Goal: Task Accomplishment & Management: Use online tool/utility

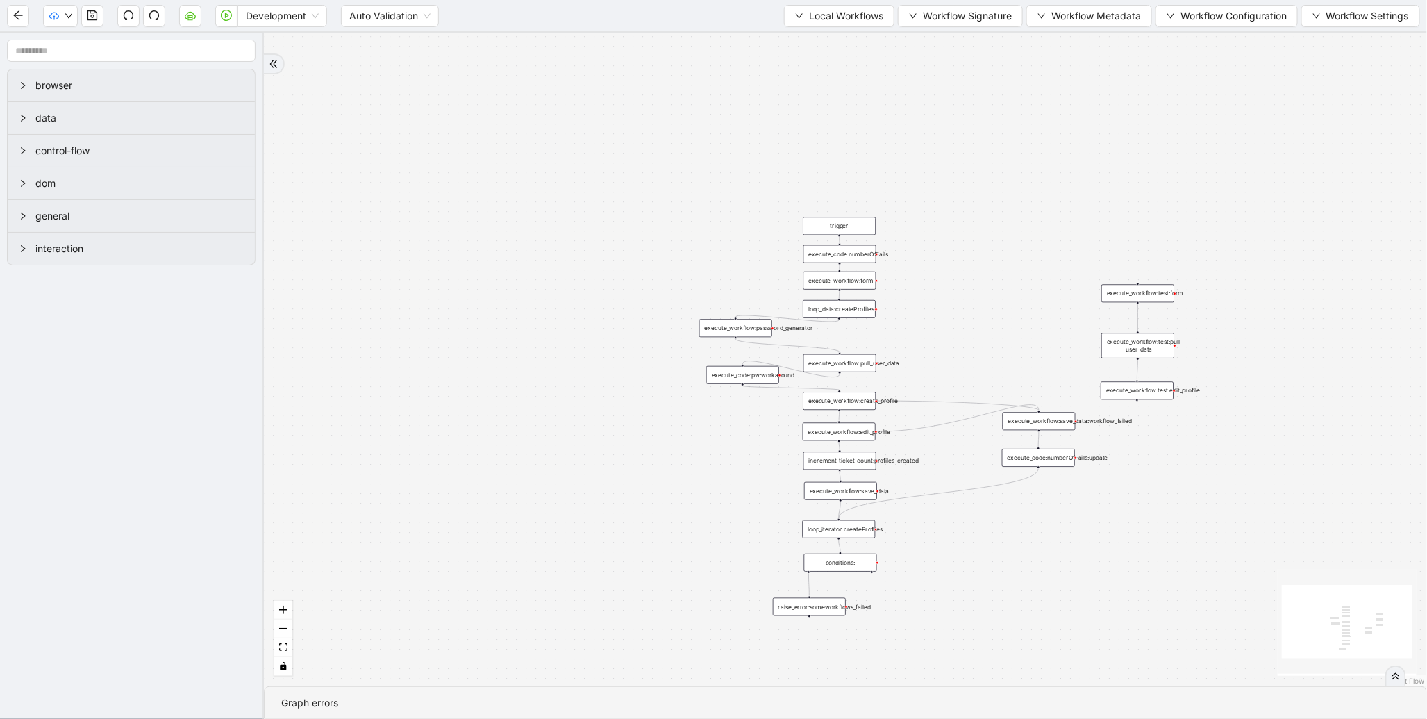
drag, startPoint x: 736, startPoint y: 59, endPoint x: 662, endPoint y: 226, distance: 182.5
click at [662, 226] on div "trigger execute_workflow:form execute_workflow:create_profile execute_workflow:…" at bounding box center [845, 360] width 1163 height 654
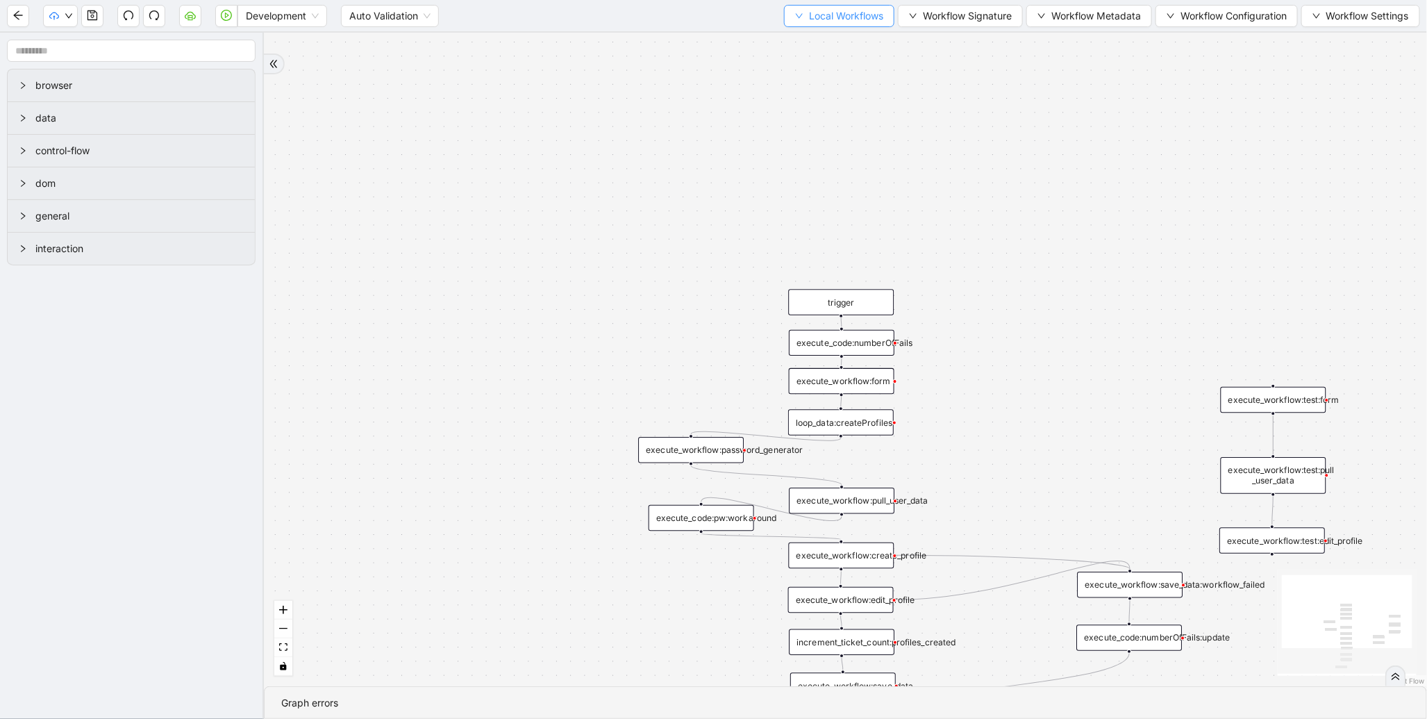
click at [822, 19] on span "Local Workflows" at bounding box center [846, 15] width 74 height 15
click at [799, 50] on li "Select" at bounding box center [832, 42] width 107 height 22
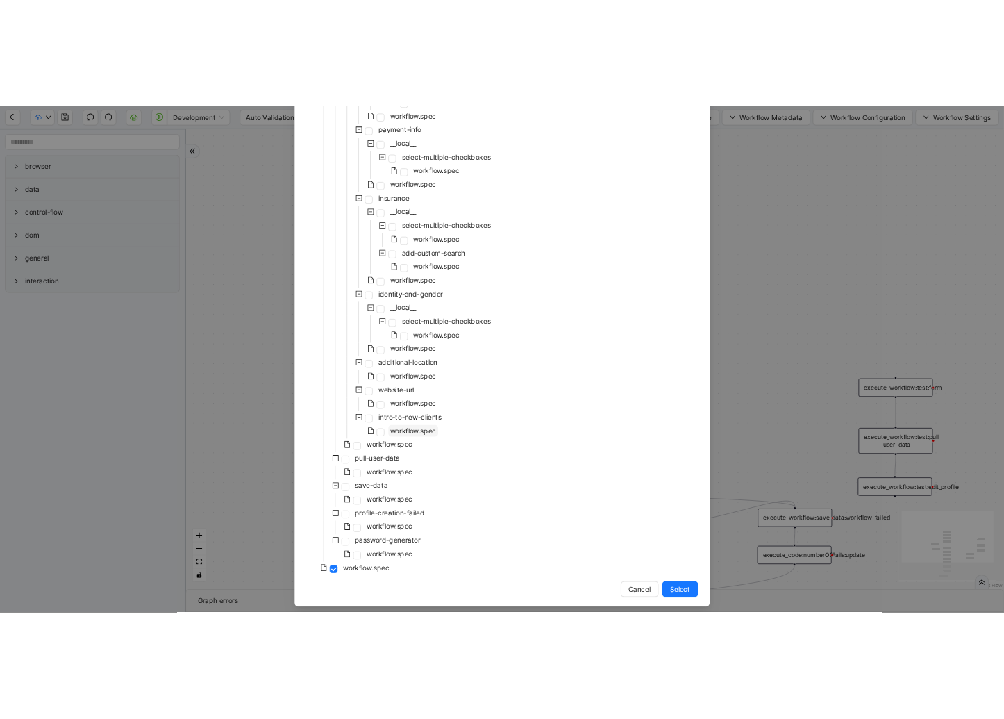
scroll to position [983, 0]
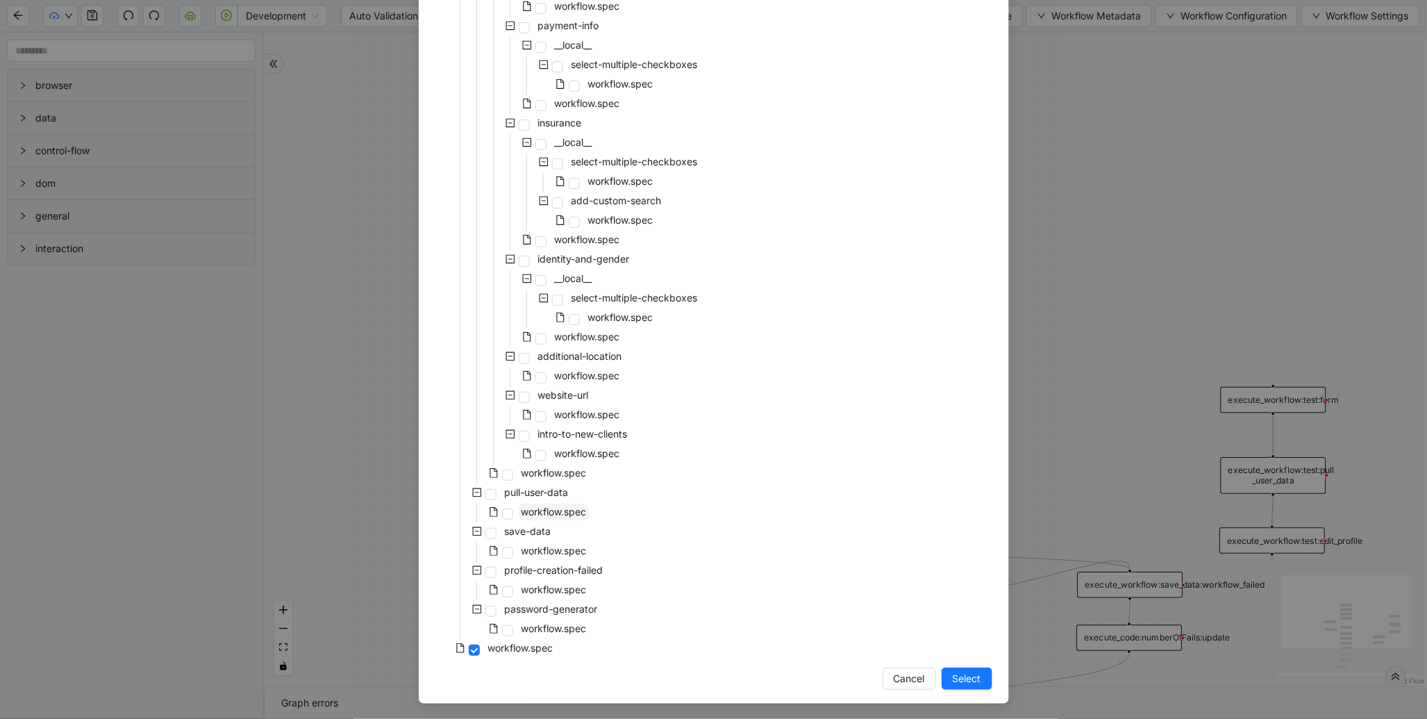
click at [547, 517] on span "workflow.spec" at bounding box center [554, 512] width 71 height 17
click at [966, 682] on span "Select" at bounding box center [967, 678] width 28 height 15
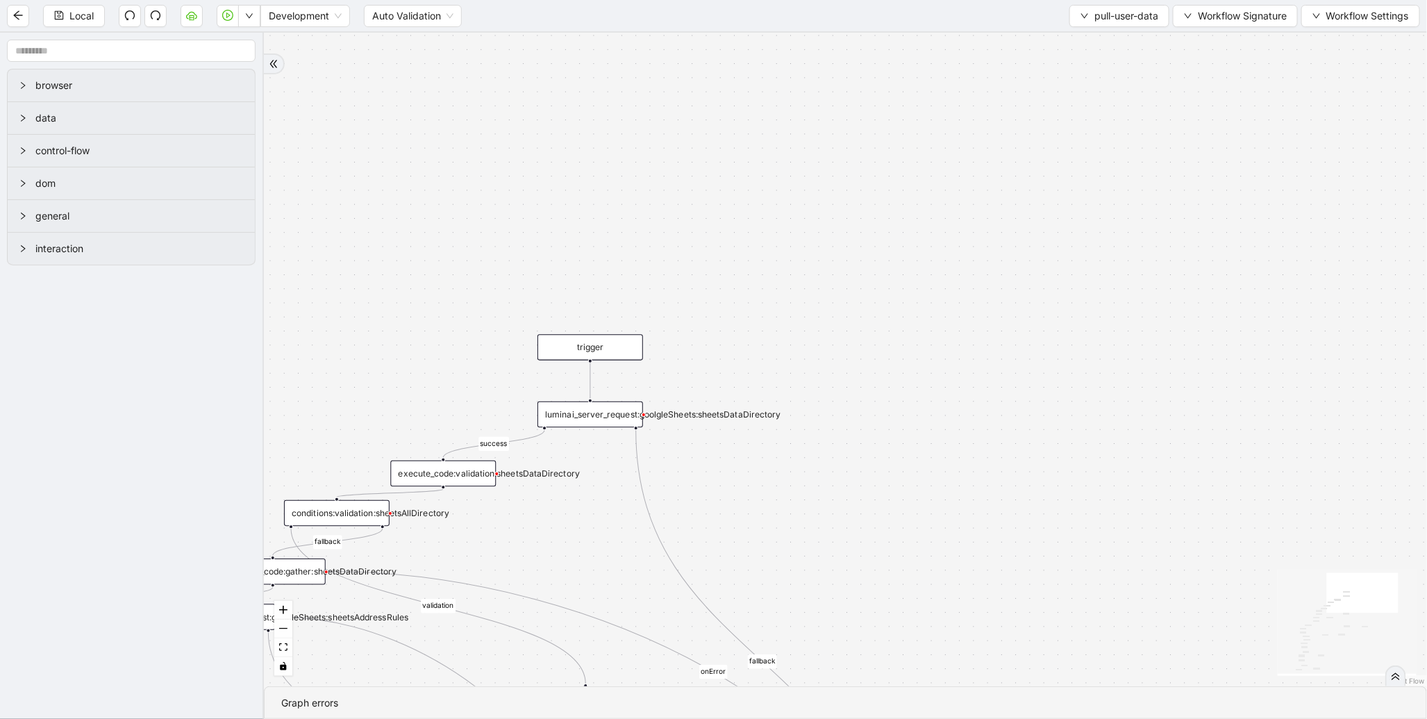
drag, startPoint x: 740, startPoint y: 239, endPoint x: 556, endPoint y: 175, distance: 195.5
click at [455, 199] on div "fallback validation fallback validation fallback fallback success fallback vali…" at bounding box center [845, 360] width 1163 height 654
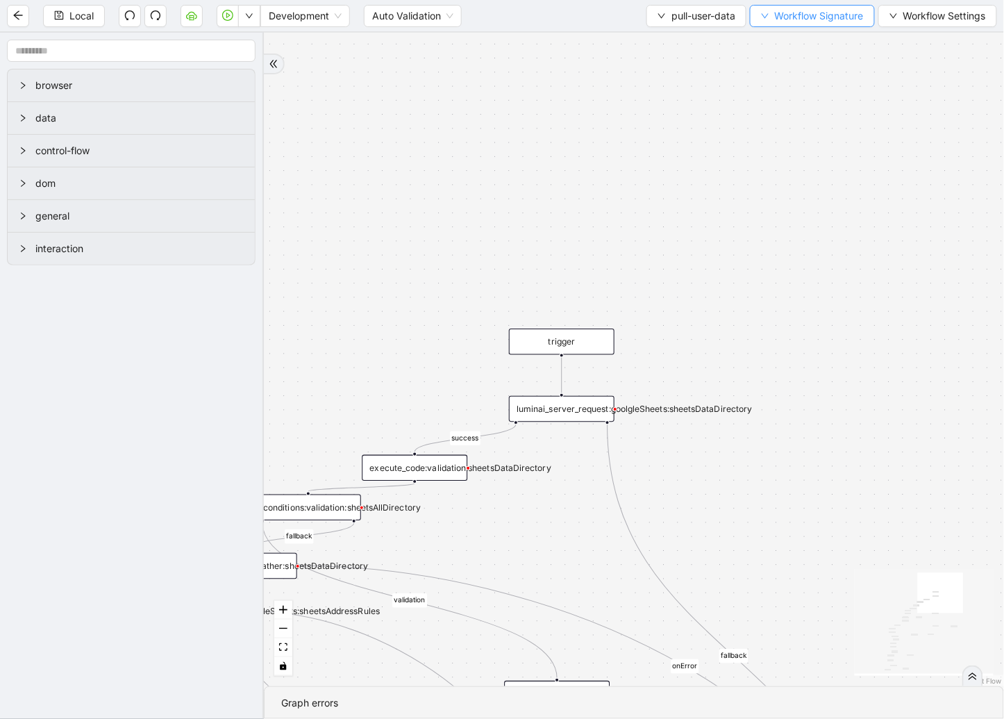
click at [842, 17] on span "Workflow Signature" at bounding box center [819, 15] width 89 height 15
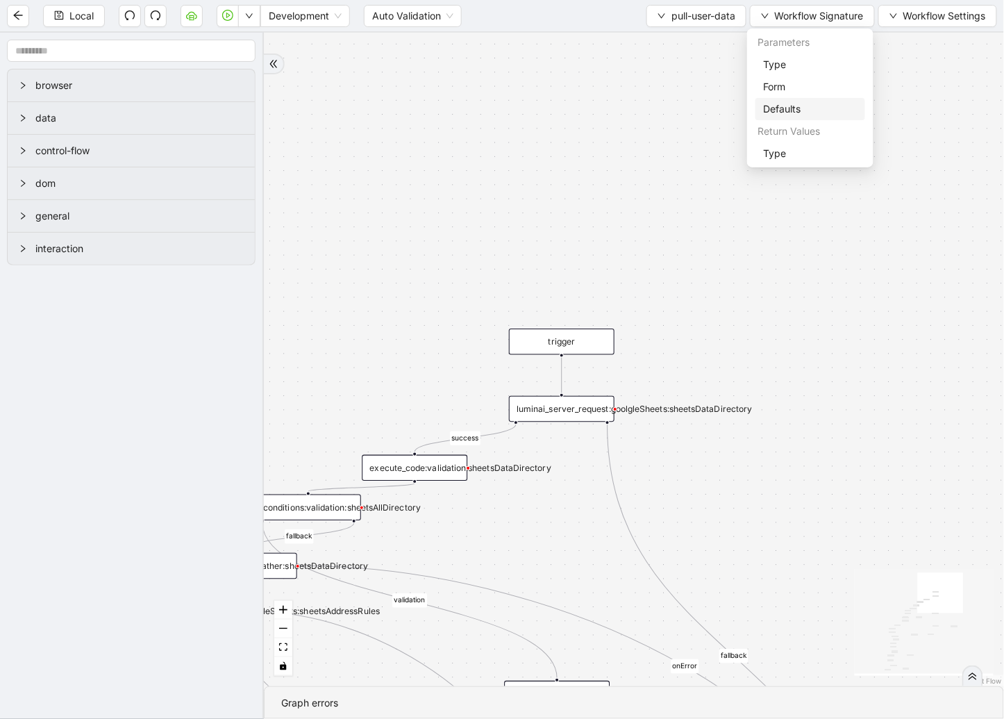
click at [793, 108] on span "Defaults" at bounding box center [810, 108] width 93 height 15
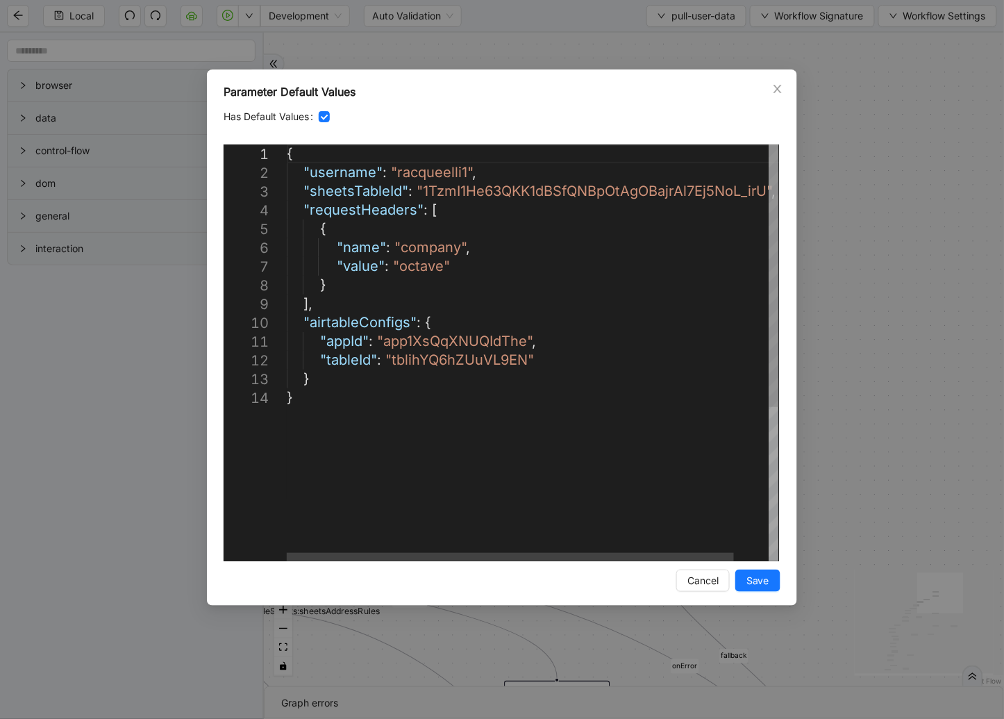
scroll to position [0, 0]
click at [415, 169] on div "{ "username" : "racqueelli1" , "sheetsTableId" : "1TzmI1He63QKK1dBSfQNBpOtAgOBa…" at bounding box center [552, 474] width 531 height 661
paste textarea "Editor content;Press Alt+F1 for Accessibility Options."
type textarea "**********"
click at [760, 588] on span "Save" at bounding box center [758, 580] width 23 height 15
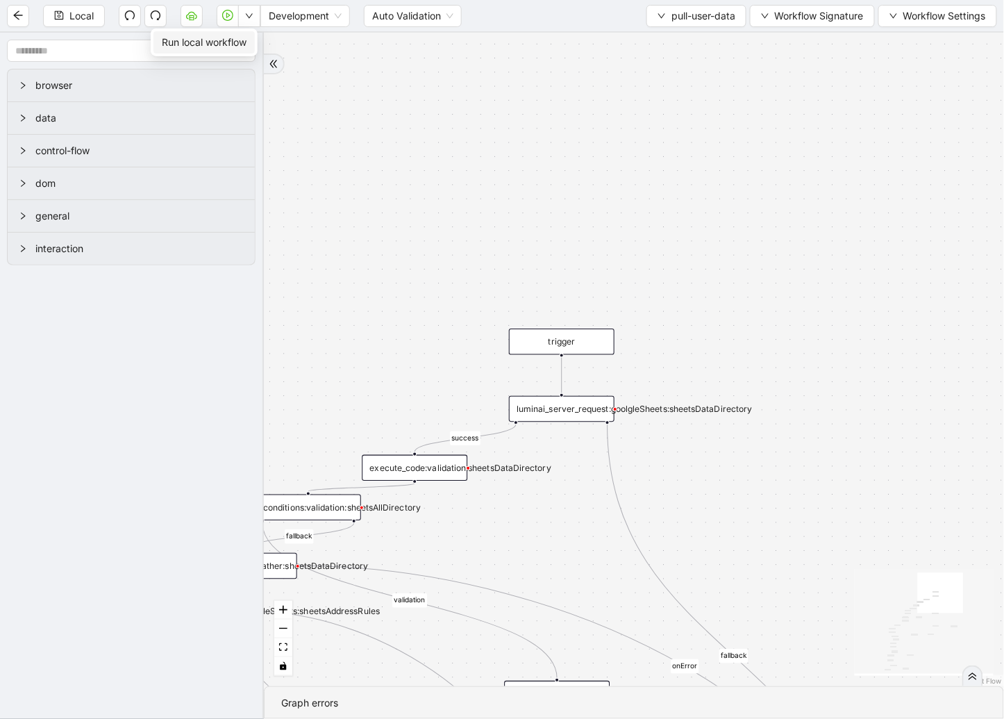
click at [238, 32] on li "Run local workflow" at bounding box center [204, 42] width 101 height 22
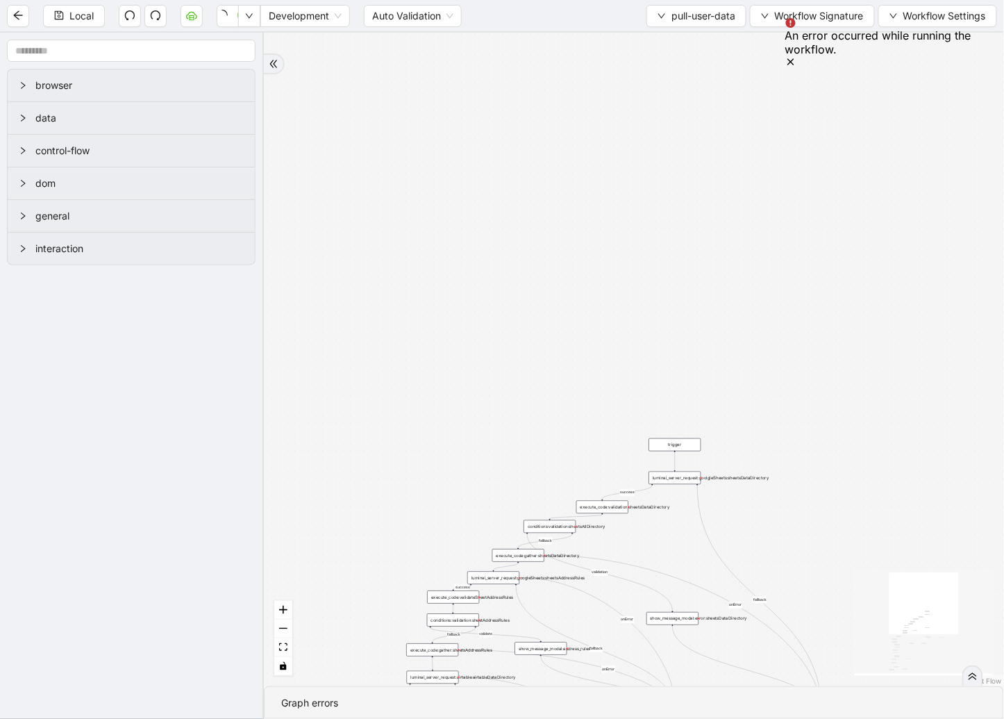
drag, startPoint x: 668, startPoint y: 417, endPoint x: 881, endPoint y: 153, distance: 339.9
click at [881, 153] on div "fallback validation fallback validation fallback fallback success fallback vali…" at bounding box center [634, 360] width 740 height 654
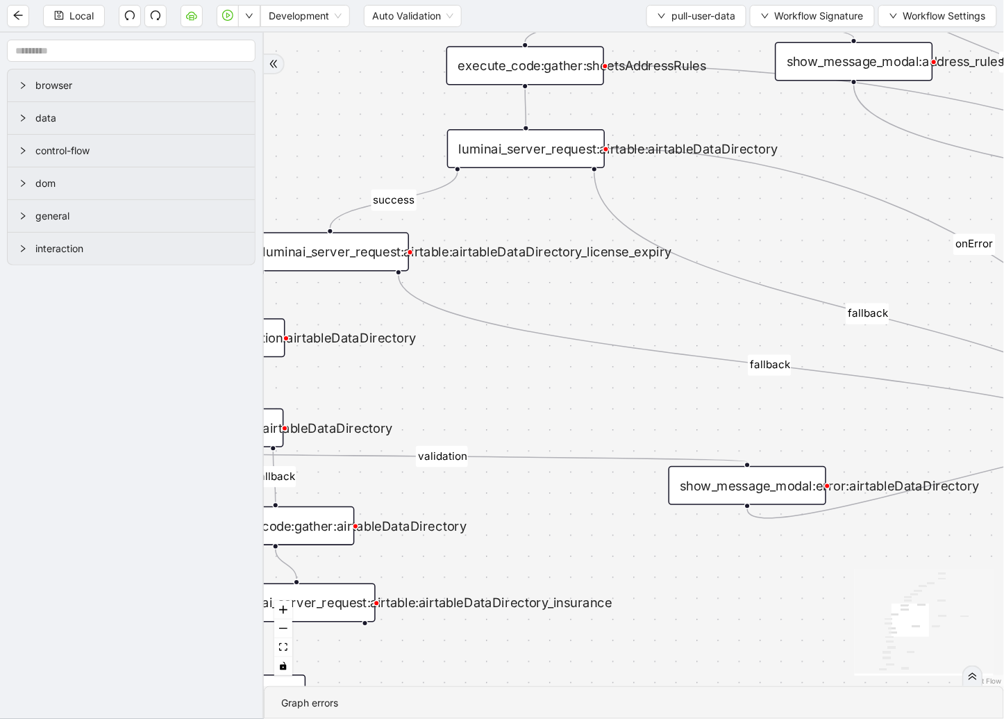
drag, startPoint x: 552, startPoint y: 313, endPoint x: 451, endPoint y: 392, distance: 128.0
click at [451, 392] on div "fallback validation fallback validation fallback fallback success fallback vali…" at bounding box center [634, 360] width 740 height 654
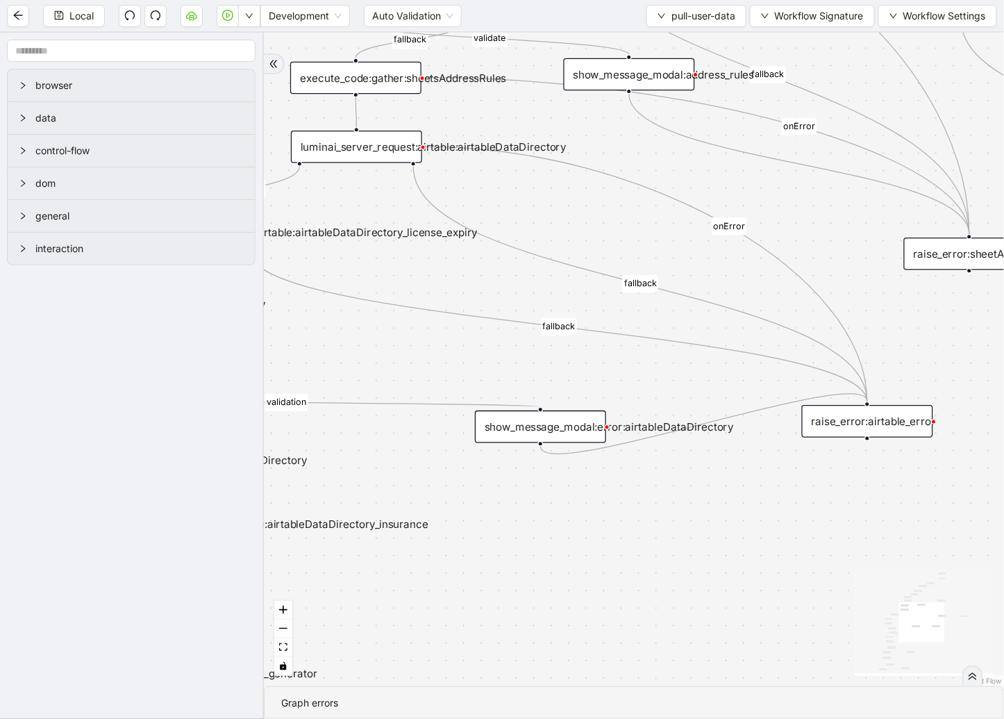
drag, startPoint x: 645, startPoint y: 408, endPoint x: 488, endPoint y: 365, distance: 162.8
click at [488, 365] on div "fallback validation fallback validation fallback fallback success fallback vali…" at bounding box center [634, 360] width 740 height 654
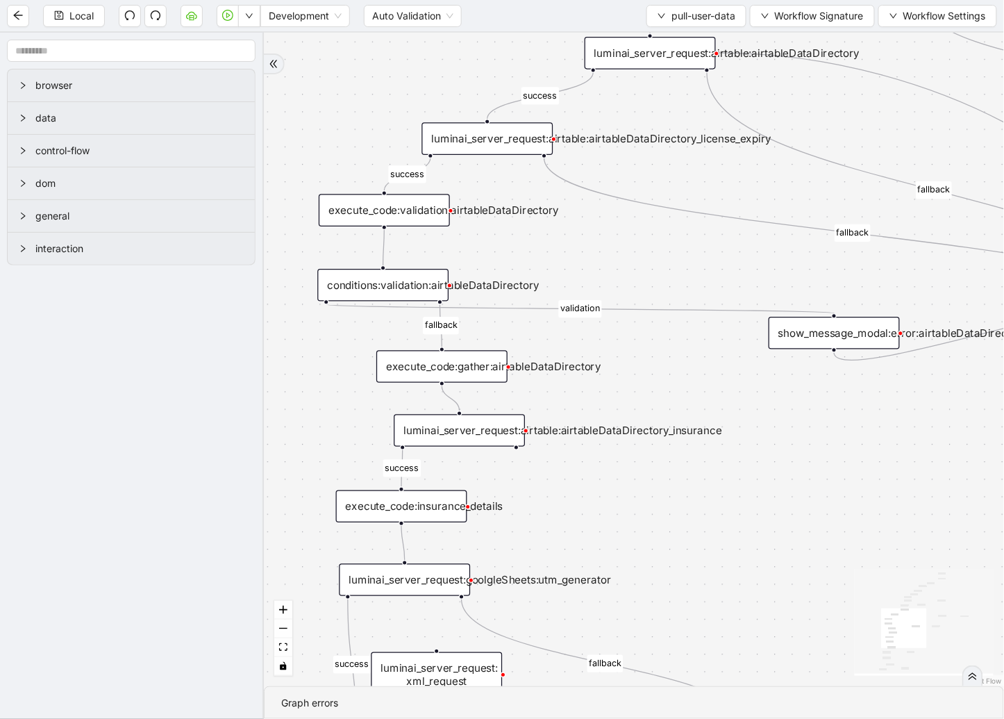
drag, startPoint x: 485, startPoint y: 354, endPoint x: 728, endPoint y: 225, distance: 275.3
click at [728, 225] on div "fallback validation fallback validation fallback fallback success fallback vali…" at bounding box center [634, 360] width 740 height 654
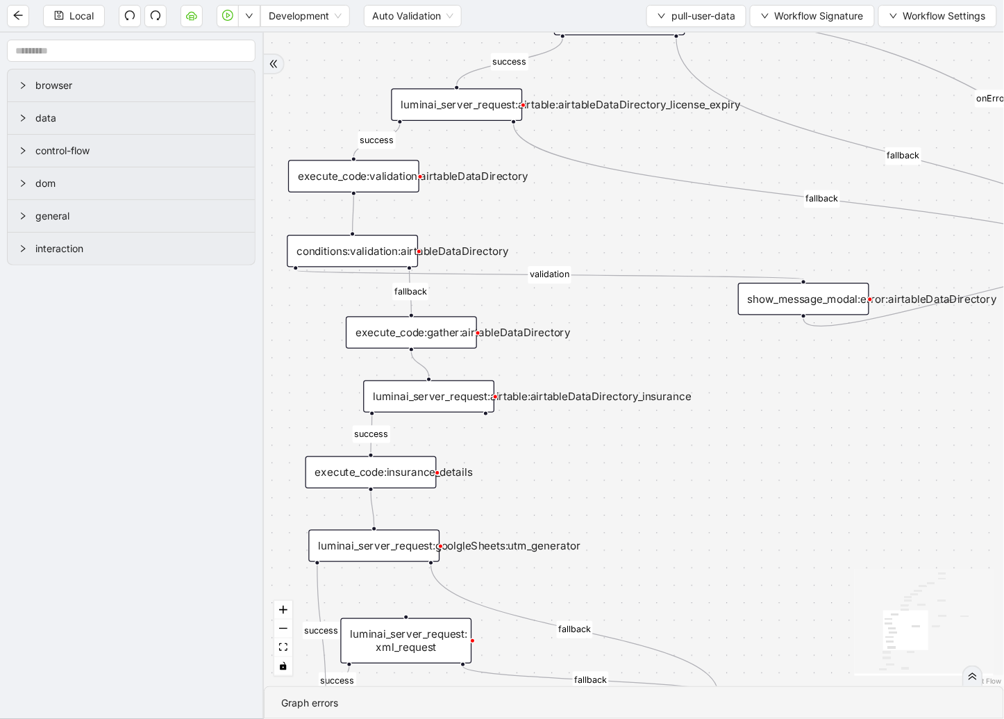
drag, startPoint x: 619, startPoint y: 455, endPoint x: 639, endPoint y: 456, distance: 20.2
click at [639, 456] on div "fallback validation fallback validation fallback fallback success fallback vali…" at bounding box center [634, 360] width 740 height 654
click at [389, 179] on div "execute_code:validation:airtableDataDirectory" at bounding box center [353, 176] width 131 height 33
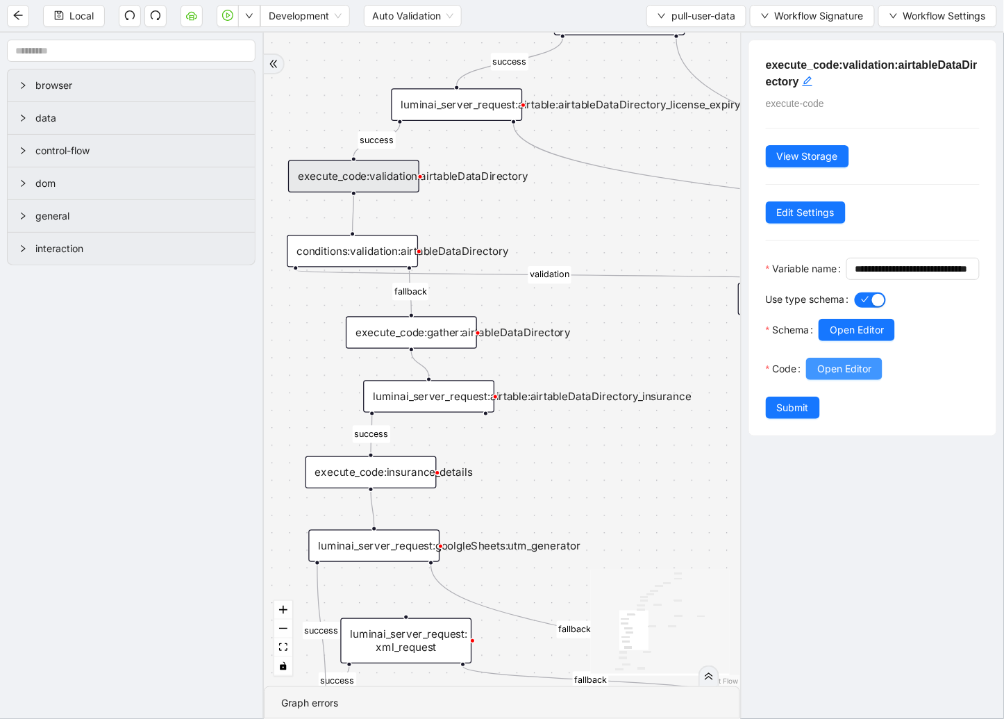
click at [843, 376] on span "Open Editor" at bounding box center [845, 368] width 54 height 15
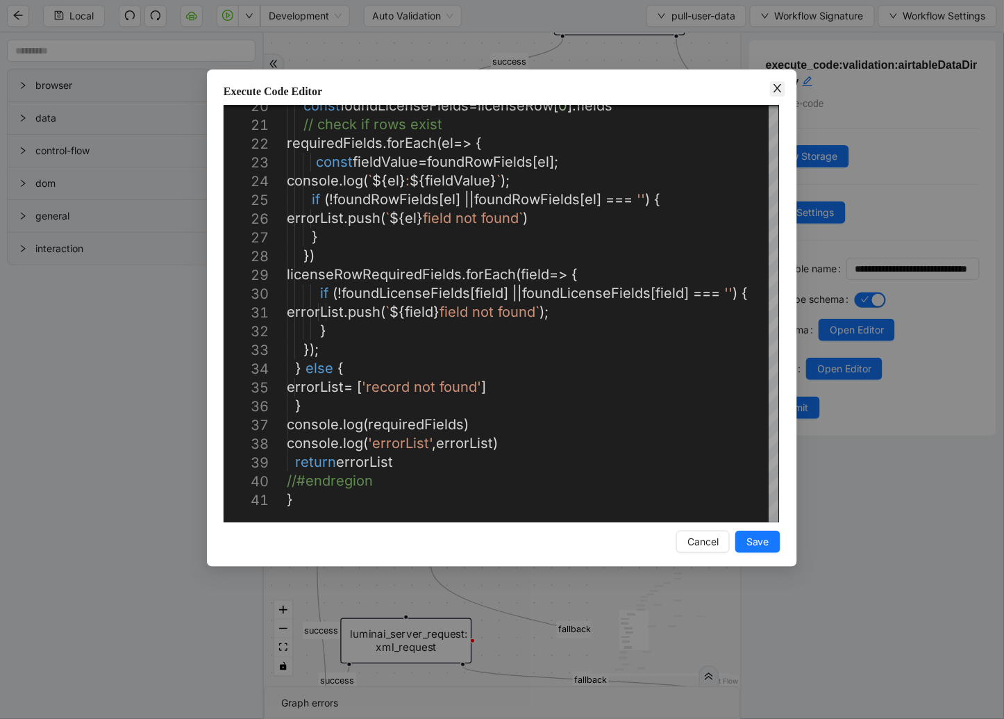
click at [781, 88] on icon "close" at bounding box center [777, 88] width 11 height 11
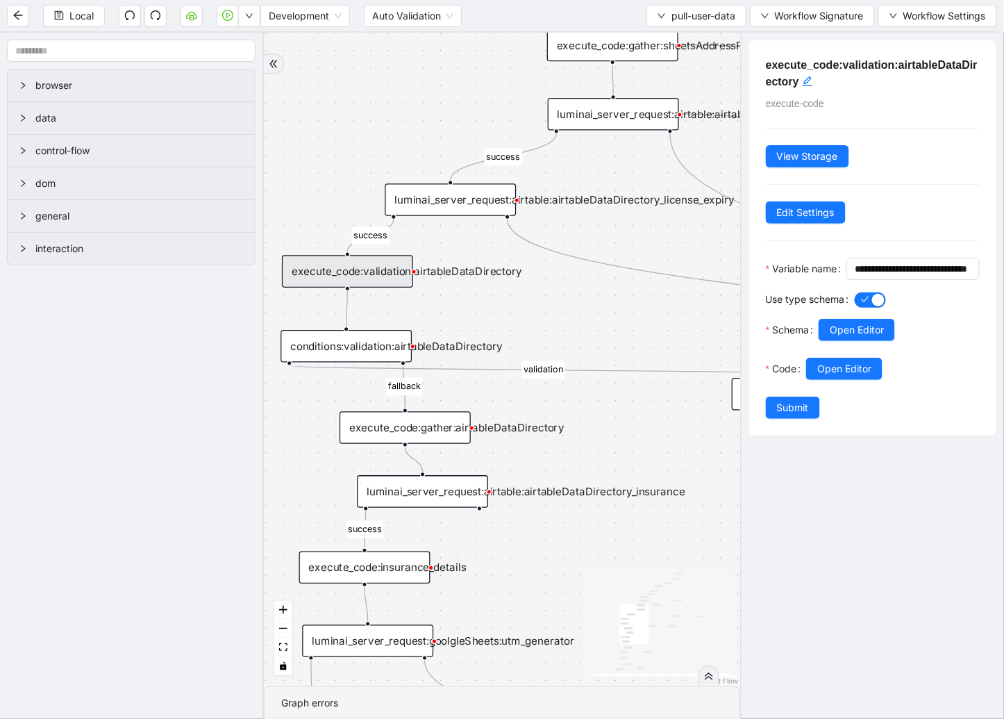
drag, startPoint x: 496, startPoint y: 219, endPoint x: 490, endPoint y: 353, distance: 134.2
click at [490, 353] on div "fallback validation fallback validation fallback fallback success fallback vali…" at bounding box center [502, 360] width 476 height 654
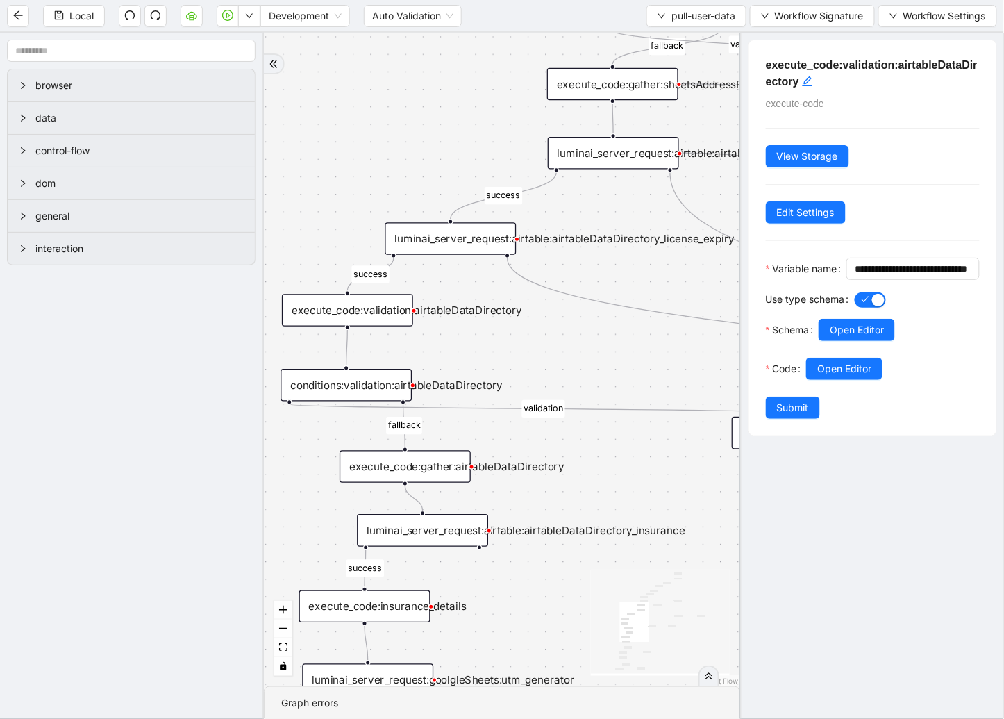
click at [477, 249] on div "luminai_server_request:airtable:airtableDataDirectory_license_expiry" at bounding box center [451, 238] width 131 height 33
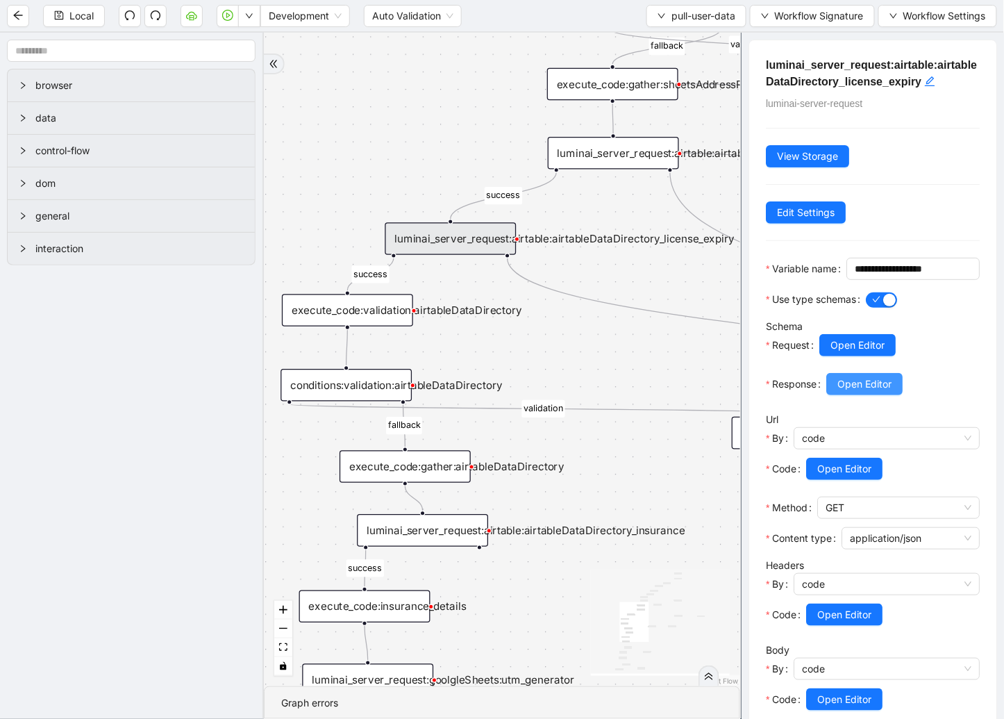
click at [861, 392] on span "Open Editor" at bounding box center [865, 383] width 54 height 15
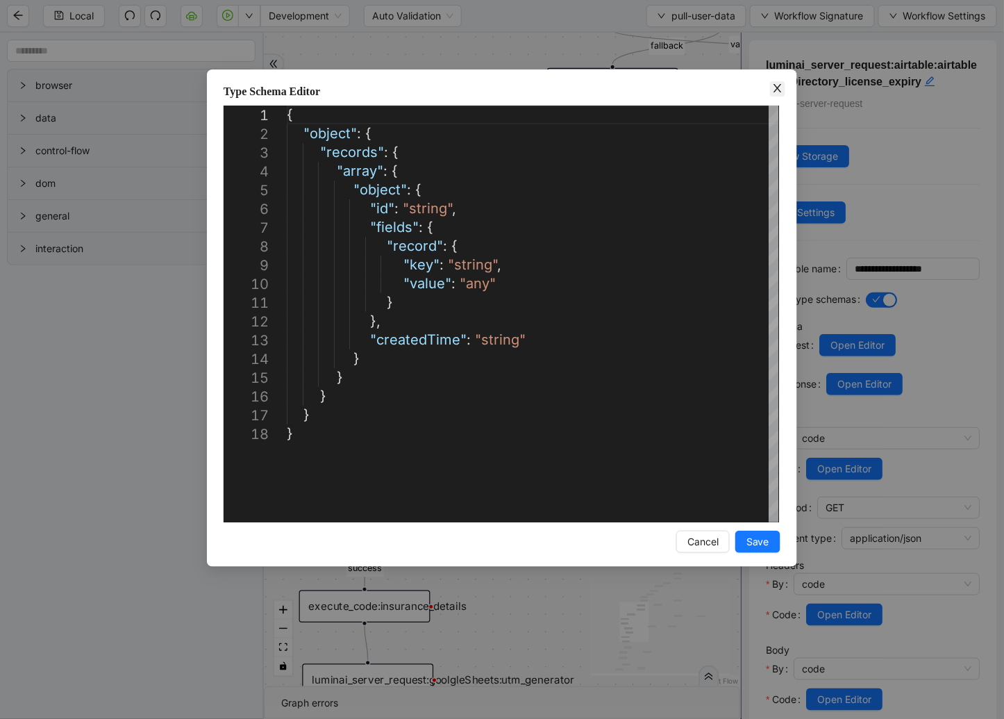
click at [779, 92] on icon "close" at bounding box center [777, 88] width 11 height 11
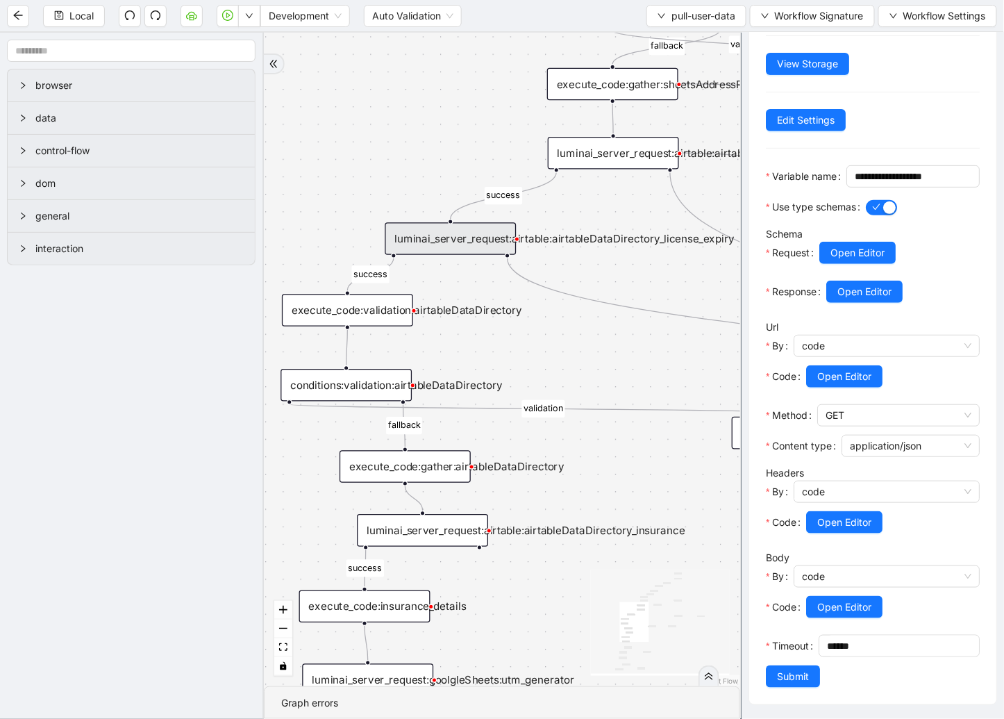
scroll to position [138, 0]
click at [859, 369] on span "Open Editor" at bounding box center [845, 376] width 54 height 15
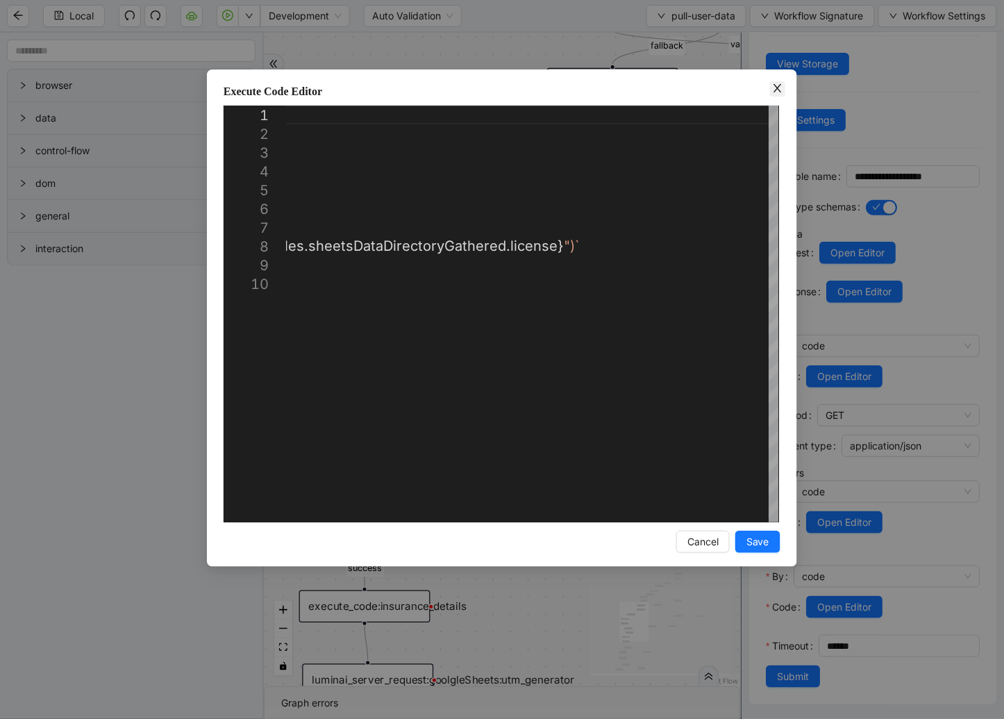
click at [778, 88] on icon "close" at bounding box center [778, 88] width 8 height 8
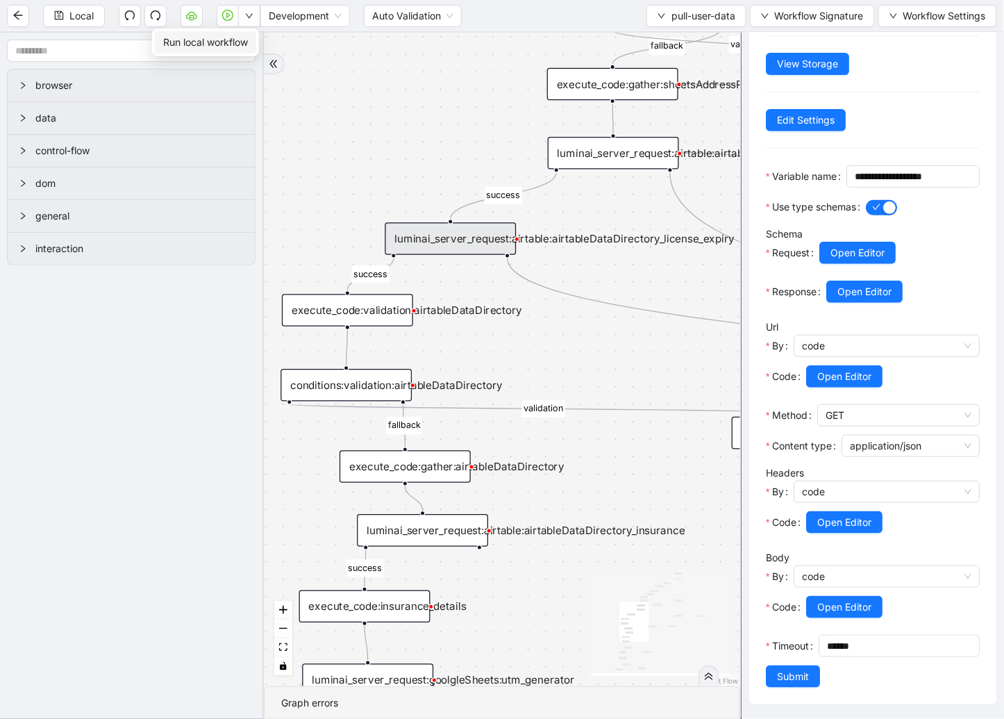
click at [230, 44] on span "Run local workflow" at bounding box center [205, 42] width 85 height 15
